Goal: Task Accomplishment & Management: Manage account settings

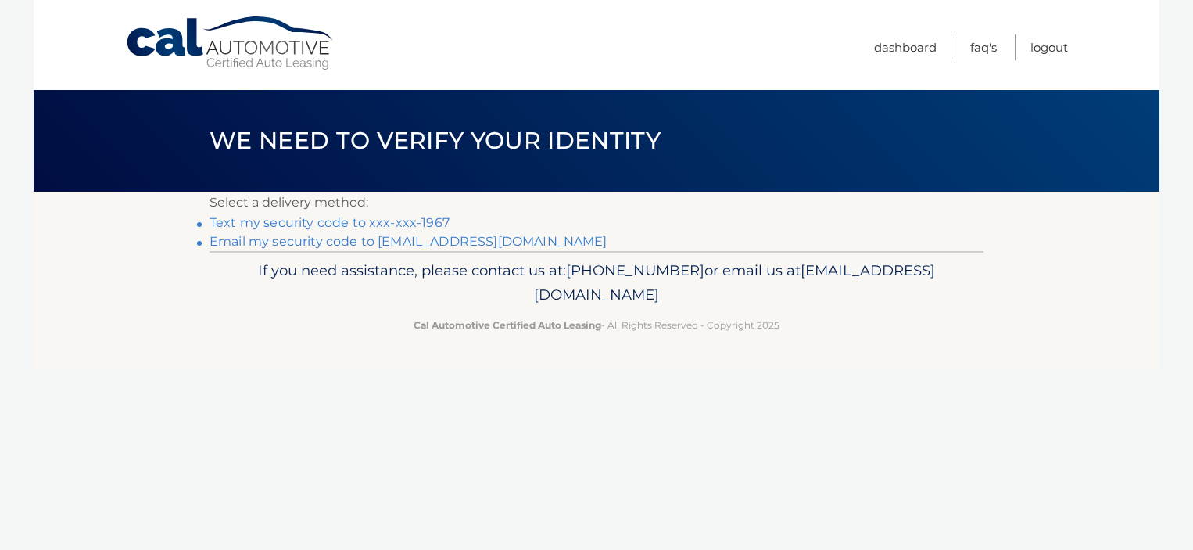
click at [387, 219] on link "Text my security code to xxx-xxx-1967" at bounding box center [330, 222] width 240 height 15
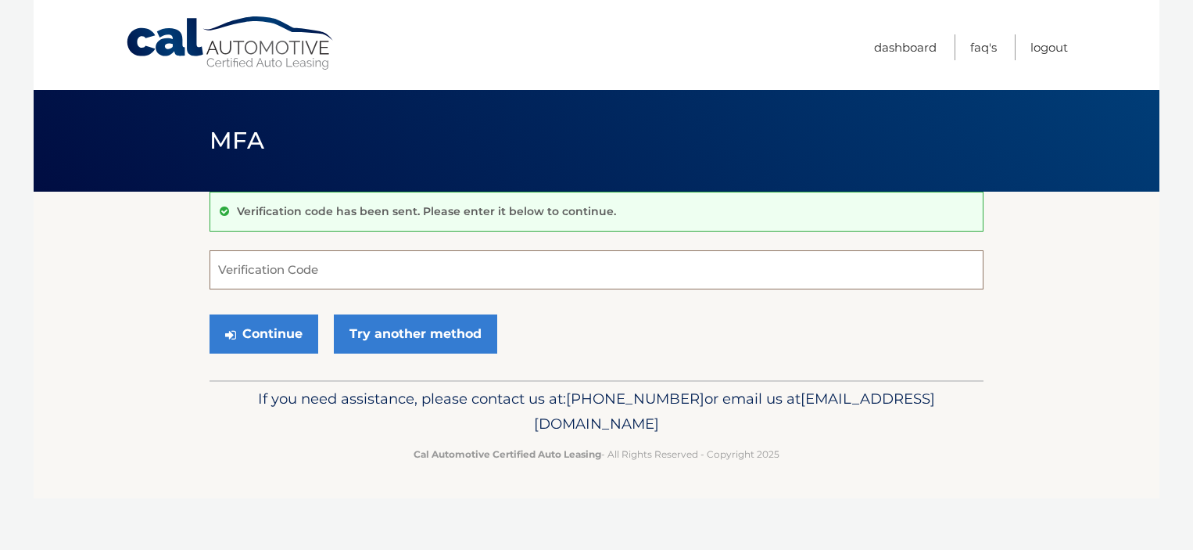
click at [323, 268] on input "Verification Code" at bounding box center [597, 269] width 774 height 39
type input "111151"
click at [292, 341] on button "Continue" at bounding box center [264, 333] width 109 height 39
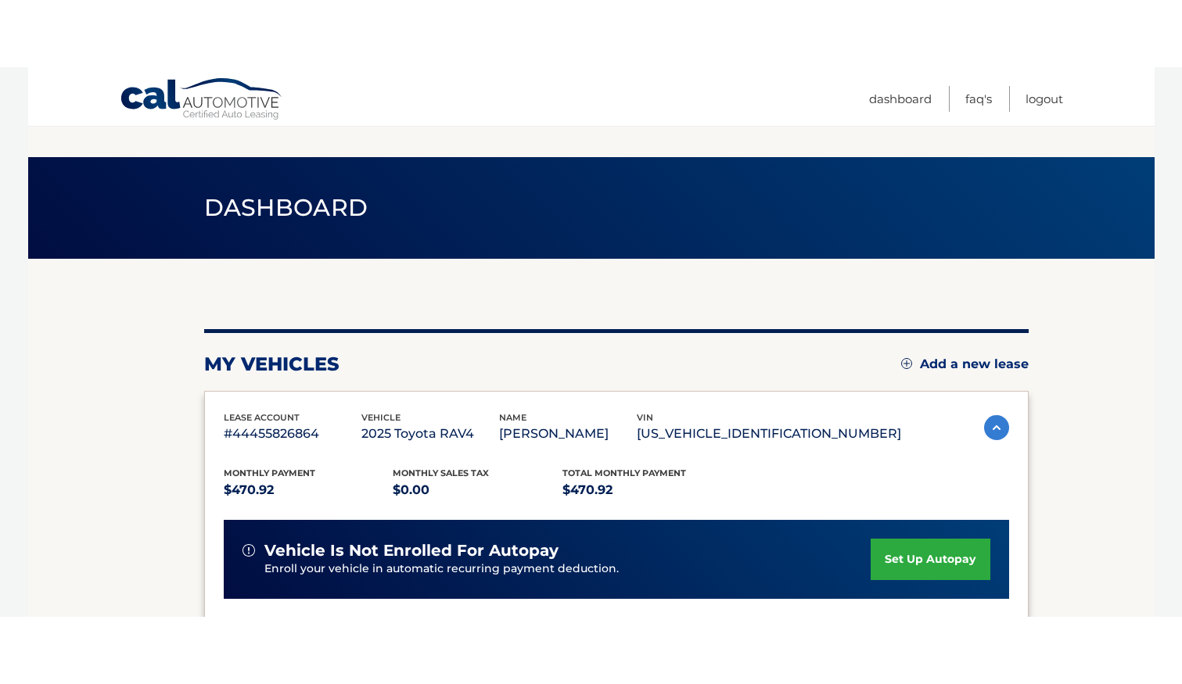
scroll to position [78, 0]
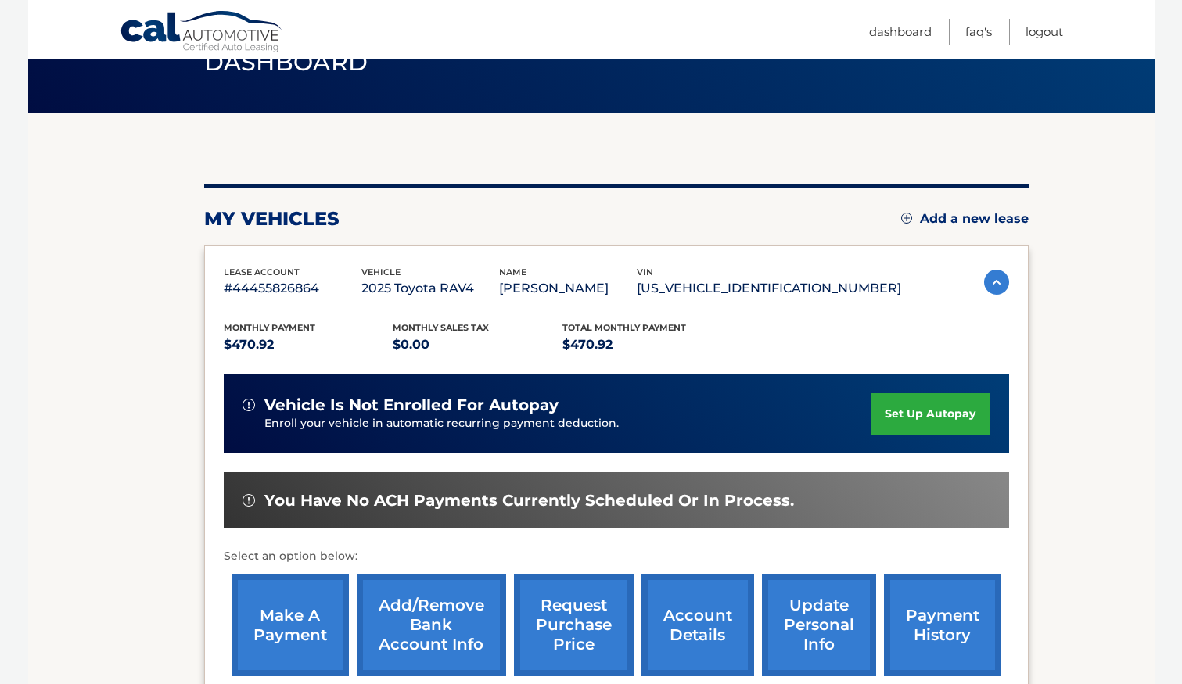
click at [316, 549] on link "make a payment" at bounding box center [289, 625] width 117 height 102
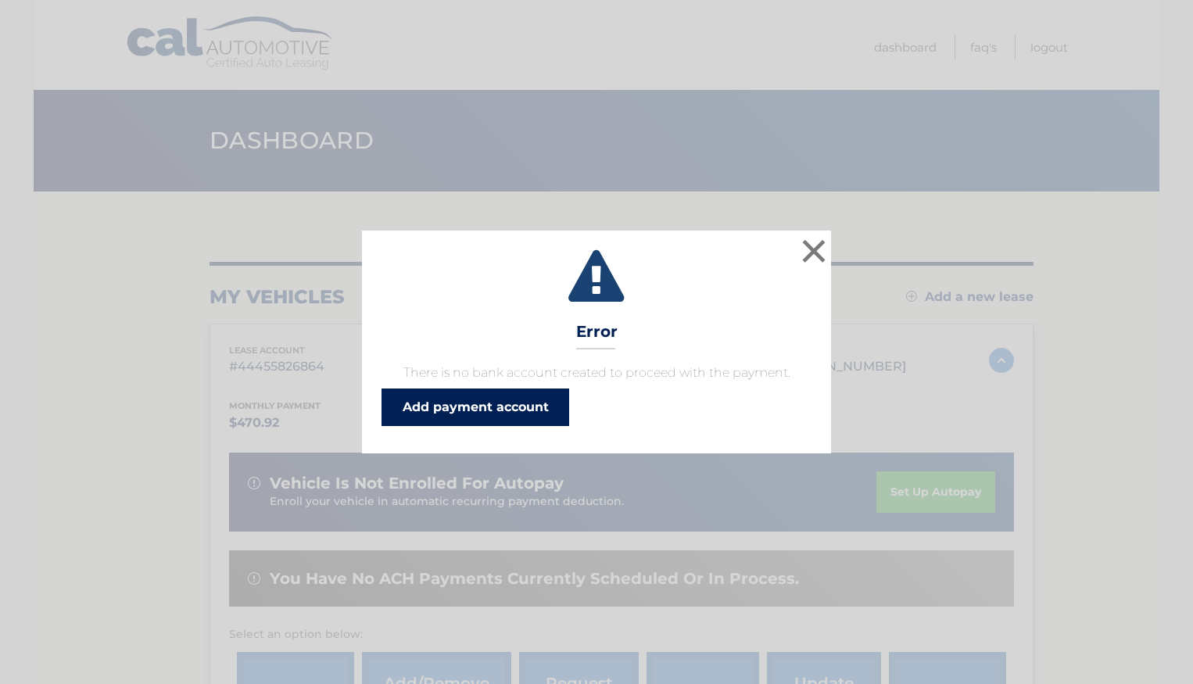
click at [523, 416] on link "Add payment account" at bounding box center [476, 408] width 188 height 38
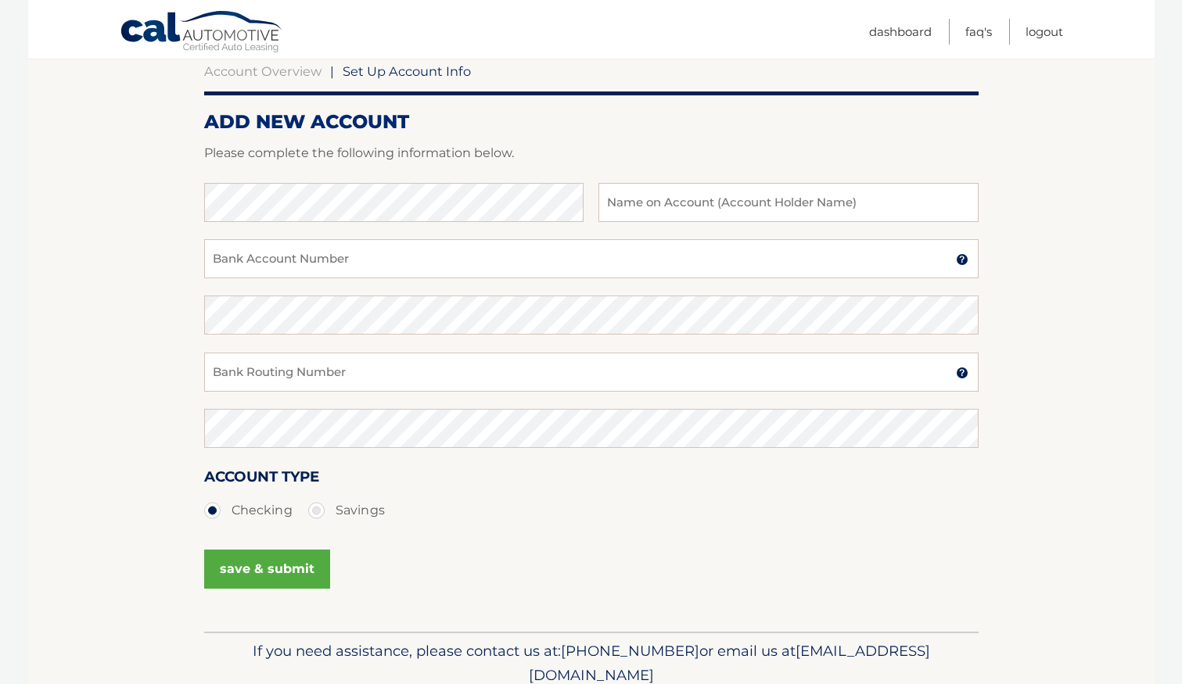
scroll to position [223, 0]
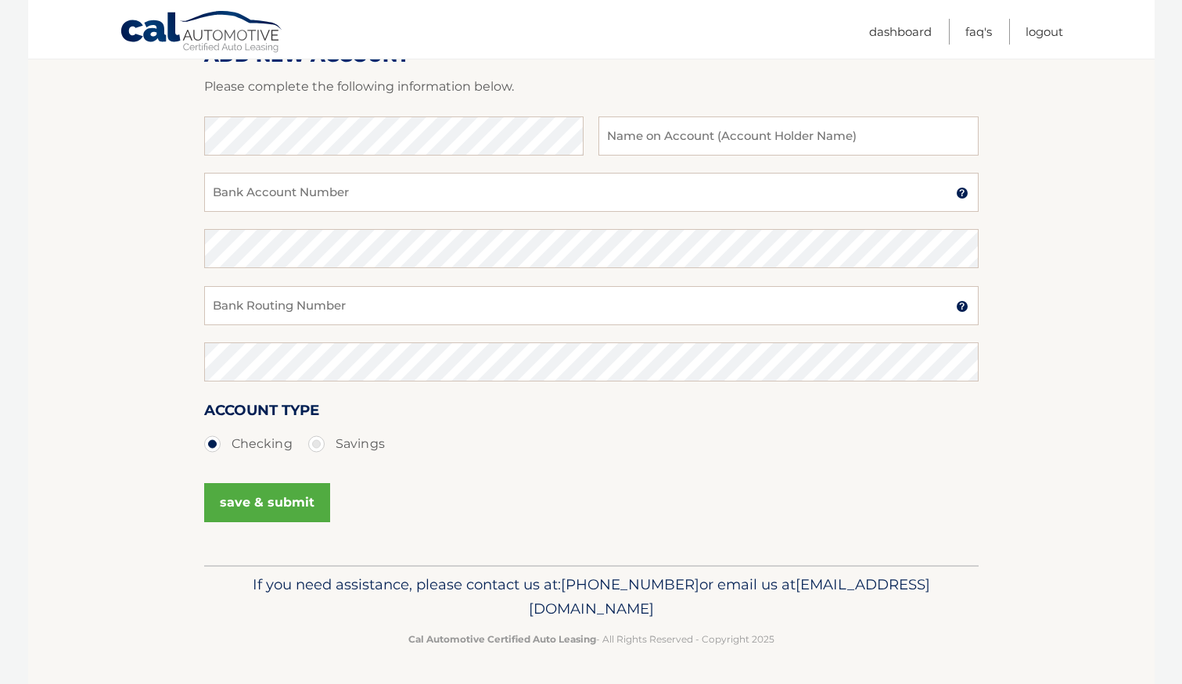
drag, startPoint x: 455, startPoint y: 607, endPoint x: 721, endPoint y: 608, distance: 265.9
click at [721, 608] on span "[EMAIL_ADDRESS][DOMAIN_NAME]" at bounding box center [729, 597] width 401 height 43
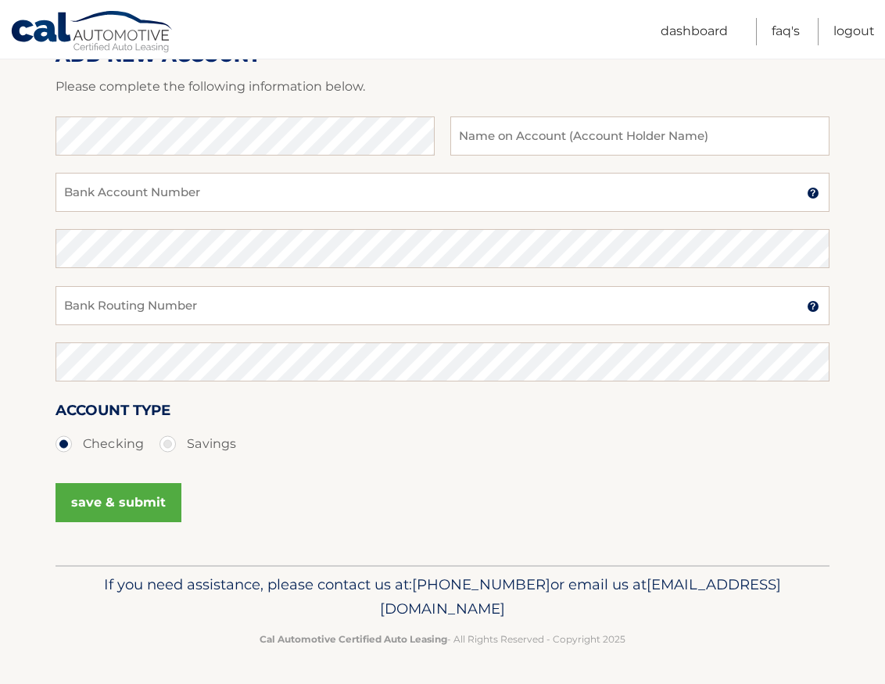
copy span "[EMAIL_ADDRESS][DOMAIN_NAME]"
